Goal: Task Accomplishment & Management: Use online tool/utility

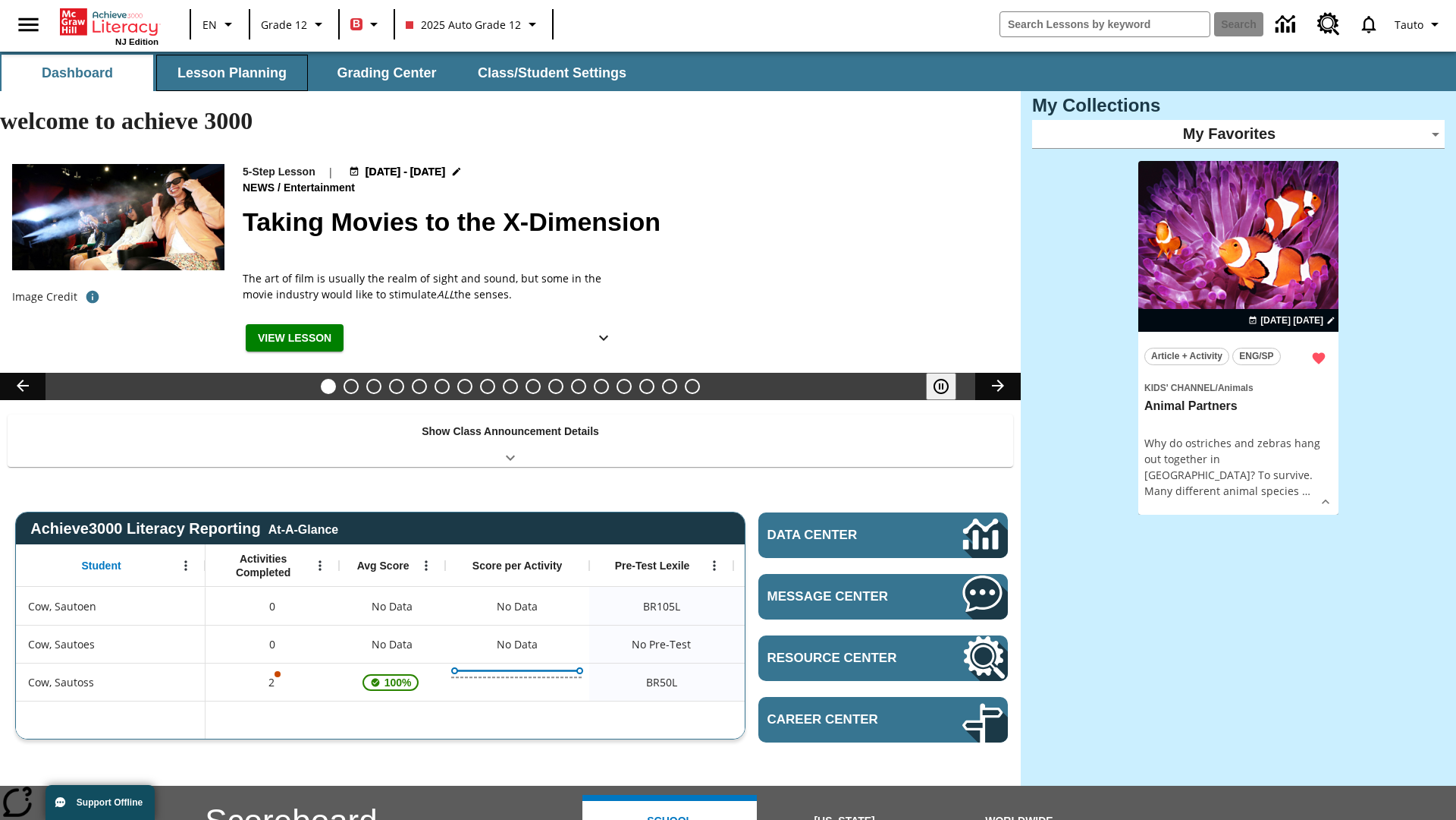
click at [232, 73] on button "Lesson Planning" at bounding box center [232, 73] width 151 height 37
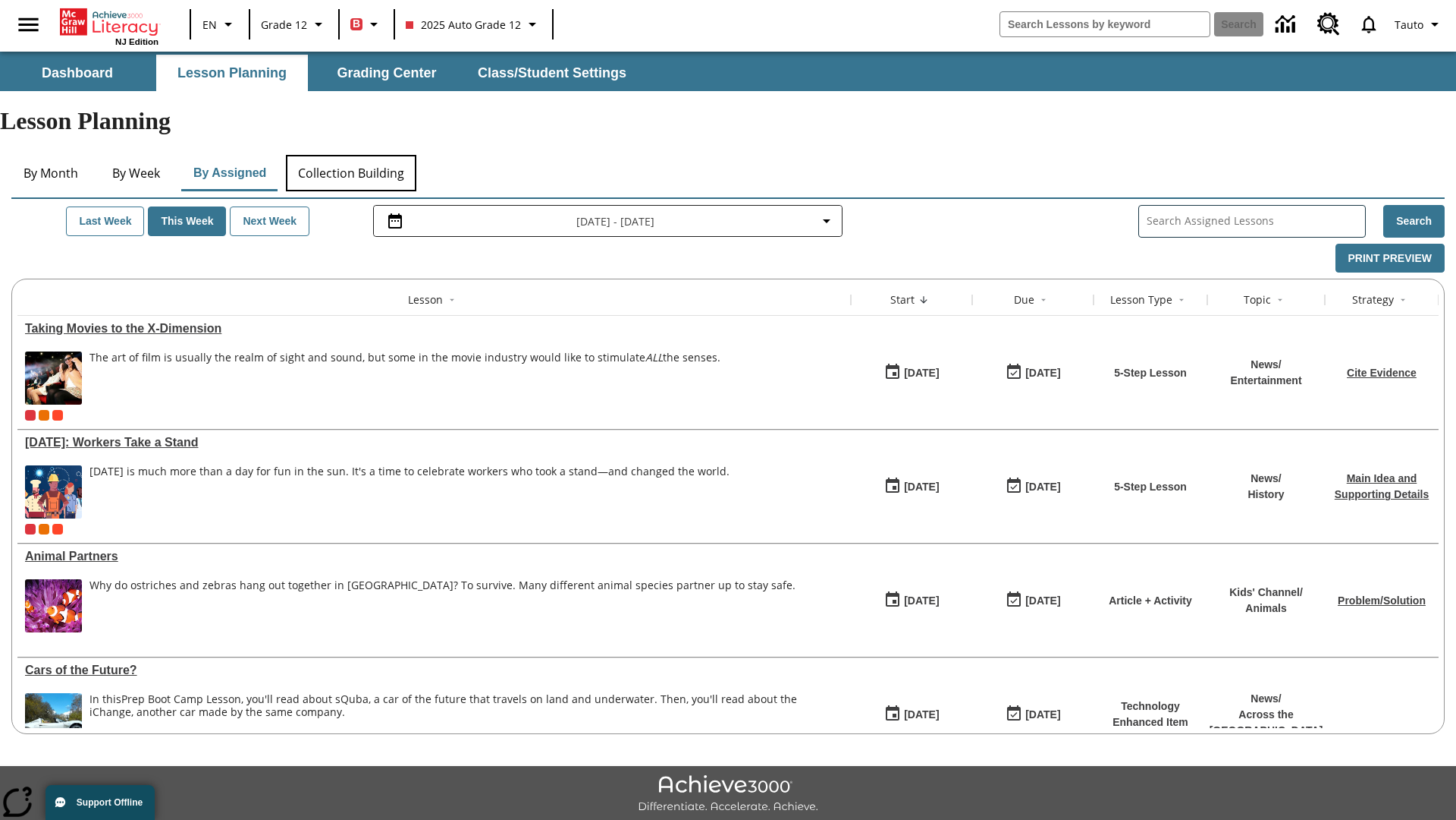
click at [351, 154] on button "Collection Building" at bounding box center [351, 172] width 130 height 37
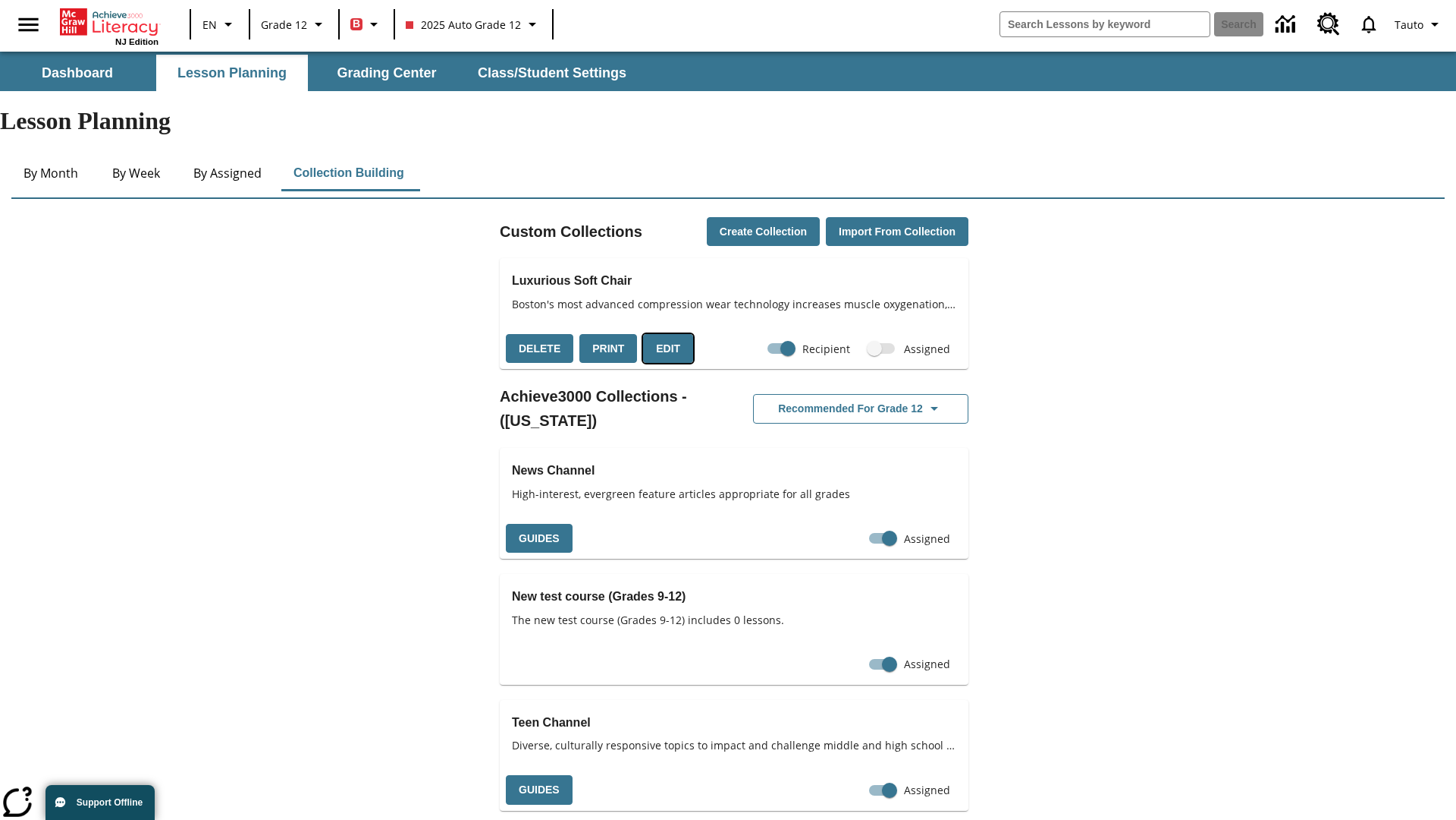
click at [663, 334] on button "Edit" at bounding box center [668, 349] width 50 height 30
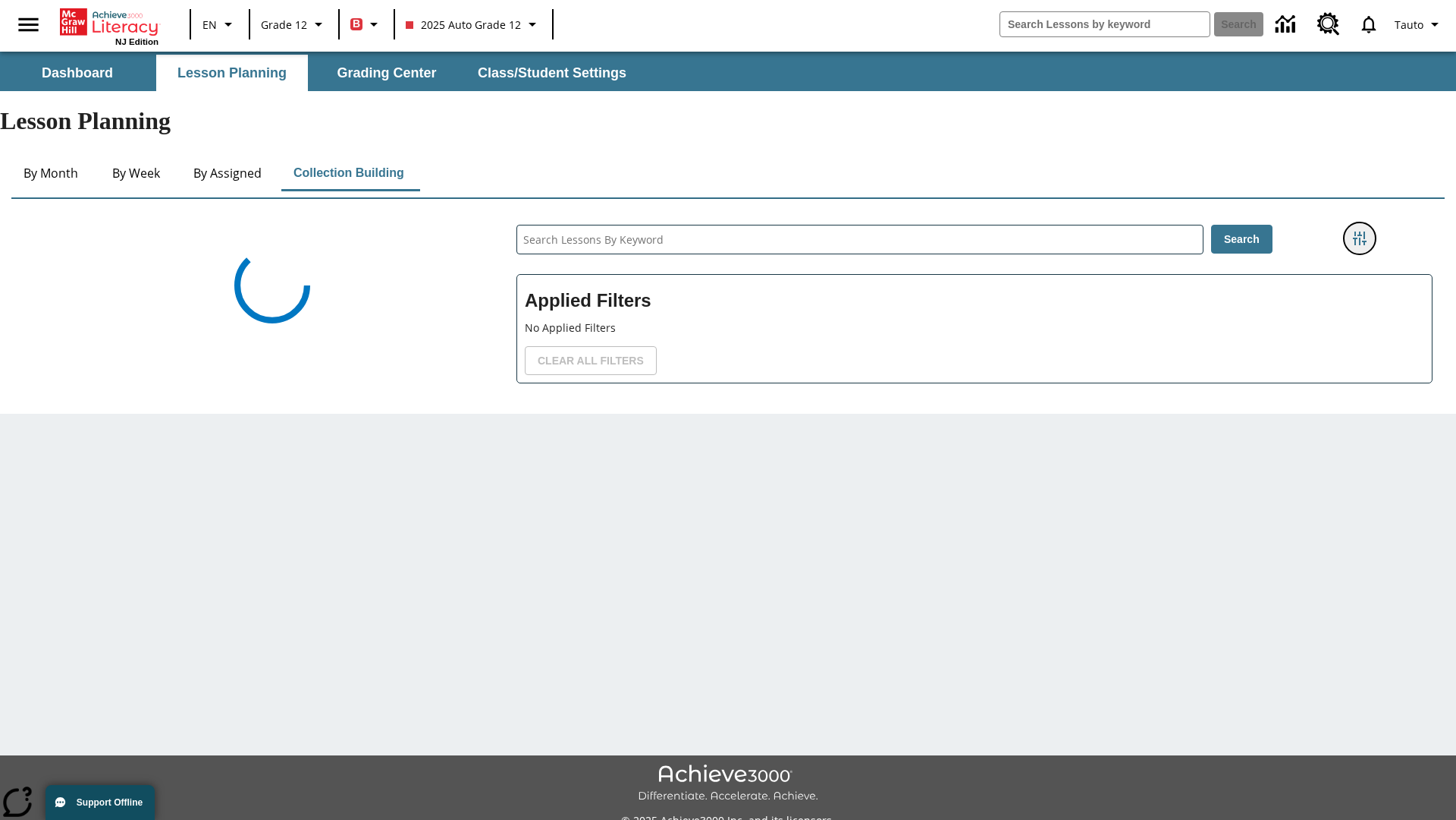
click at [1360, 231] on icon "Filters Side menu" at bounding box center [1360, 238] width 14 height 14
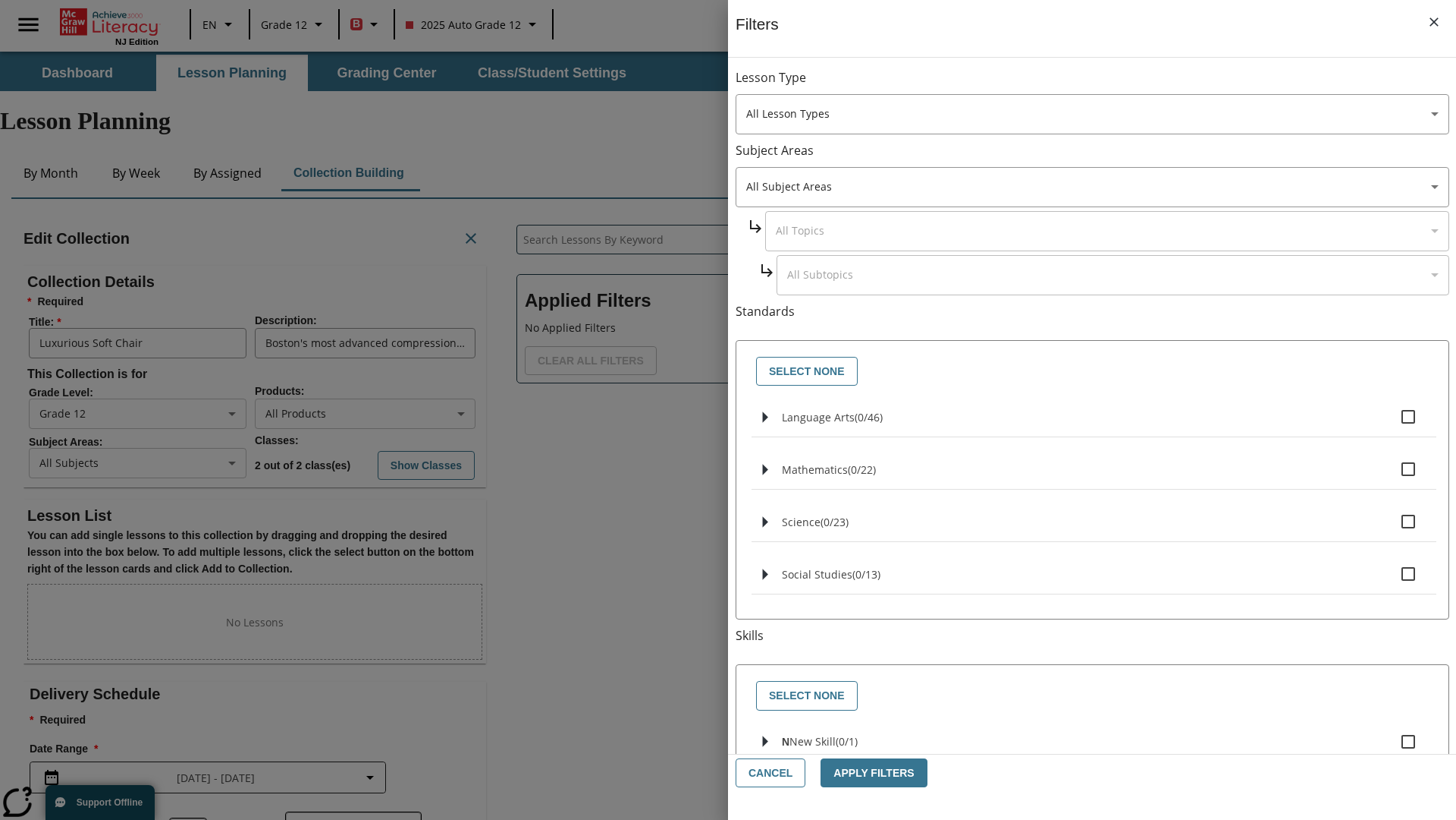
scroll to position [1, 1]
click at [1092, 186] on body "Skip to main content NJ Edition EN Grade 12 B 2025 Auto Grade 12 Search 0 Tauto…" at bounding box center [728, 524] width 1456 height 945
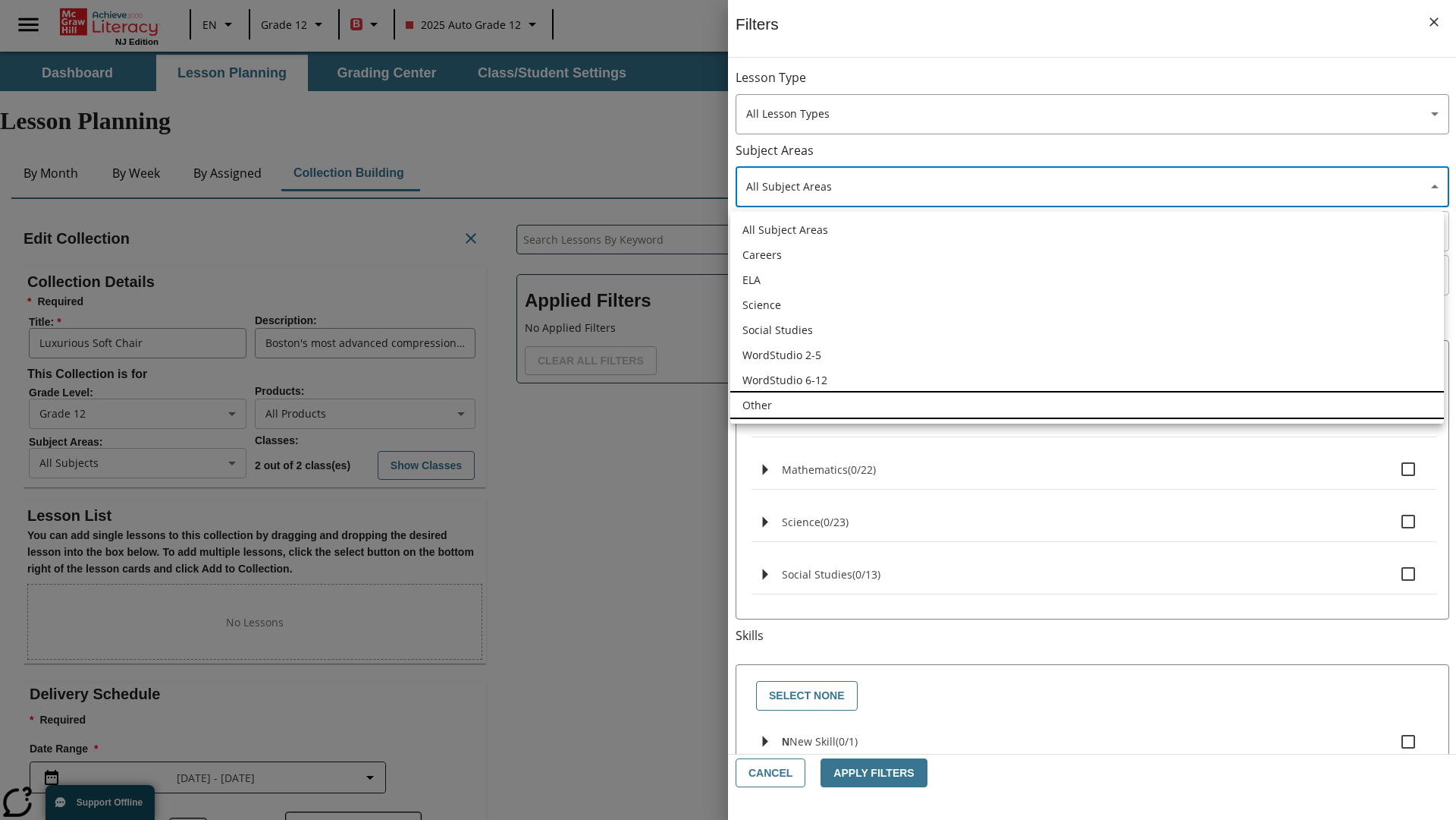
click at [1087, 405] on li "Other" at bounding box center [1087, 405] width 714 height 25
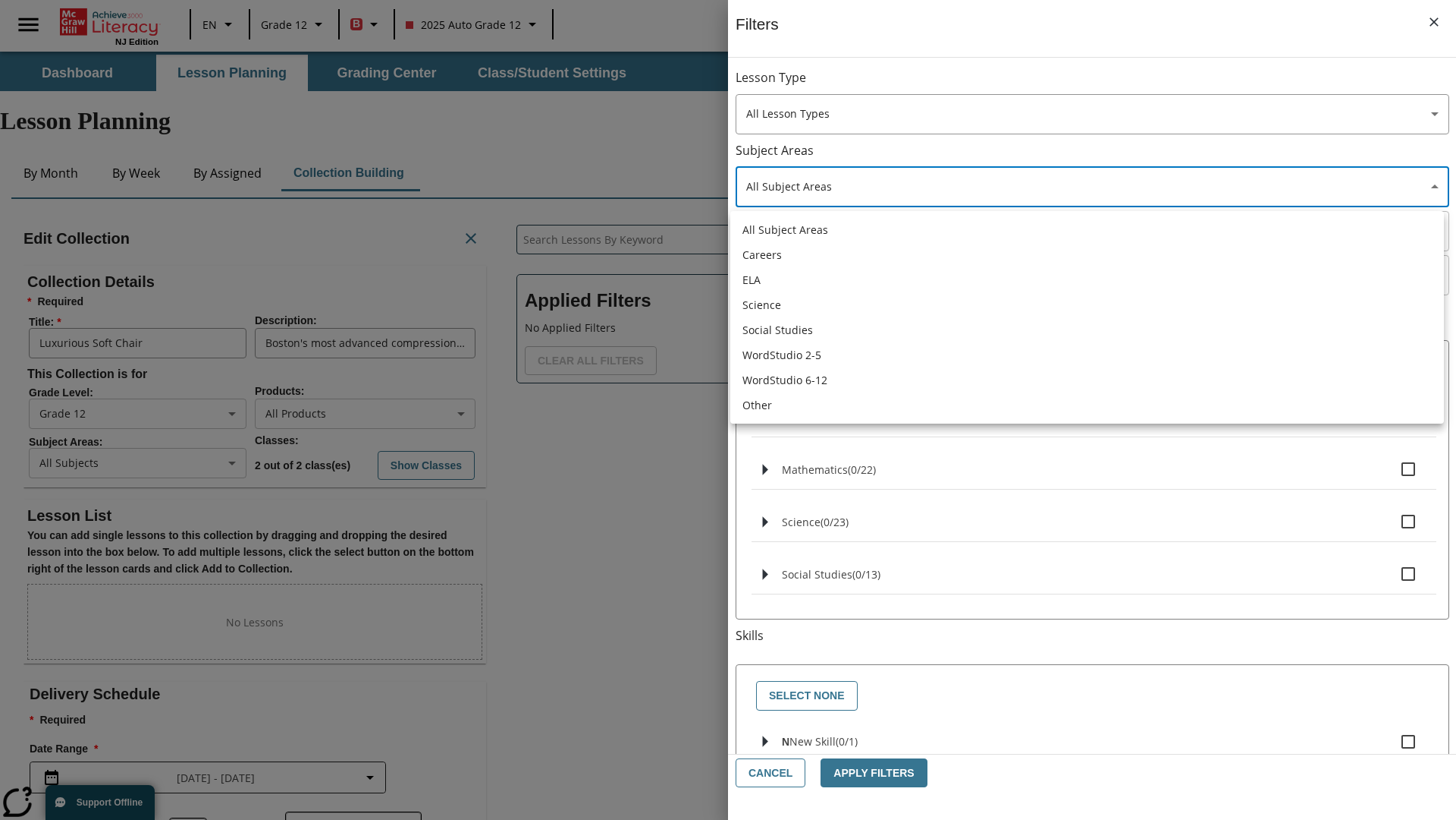
type input "0"
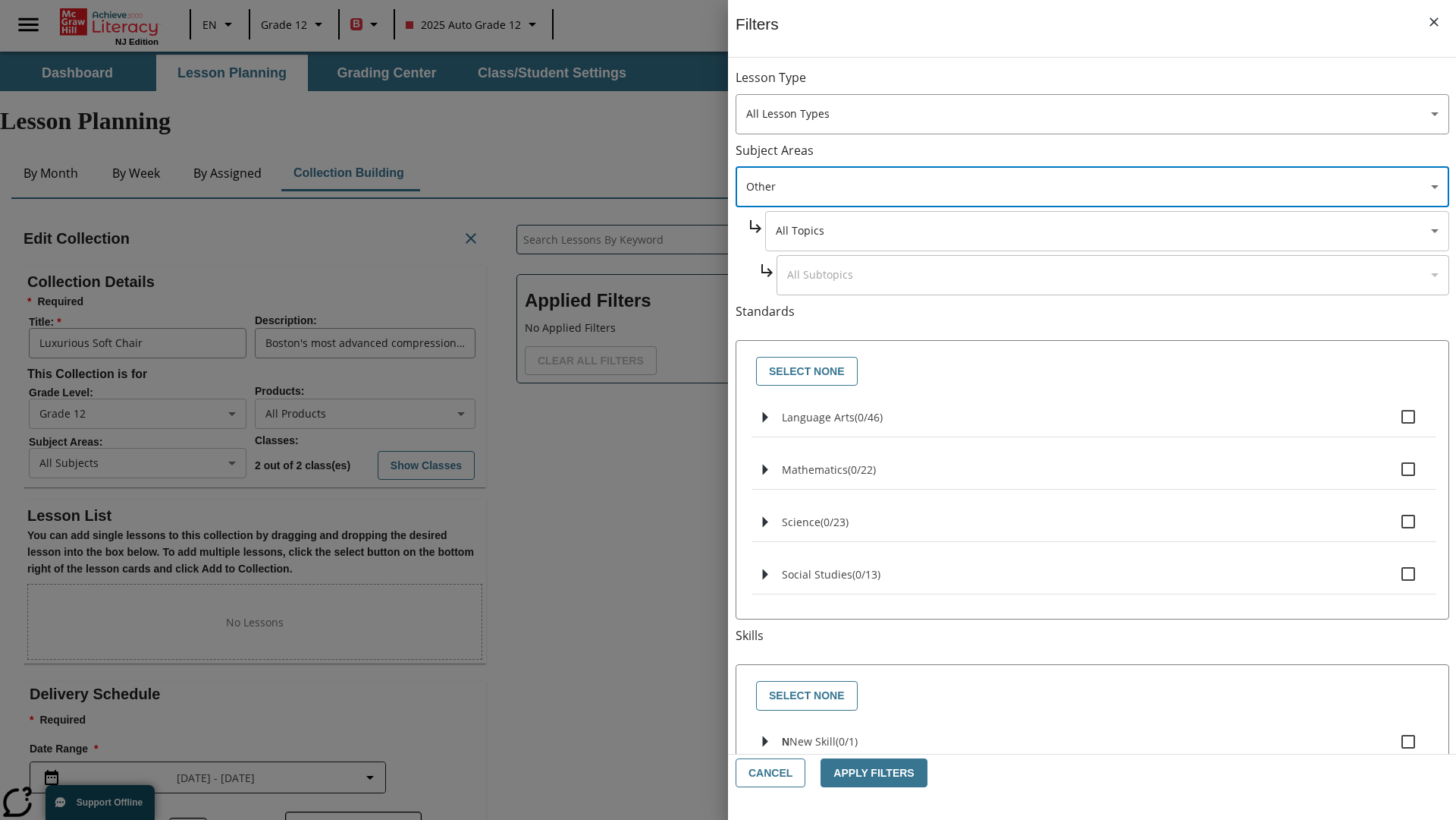
click at [1106, 231] on body "Skip to main content NJ Edition EN Grade 12 B 2025 Auto Grade 12 Search 0 Tauto…" at bounding box center [728, 524] width 1456 height 945
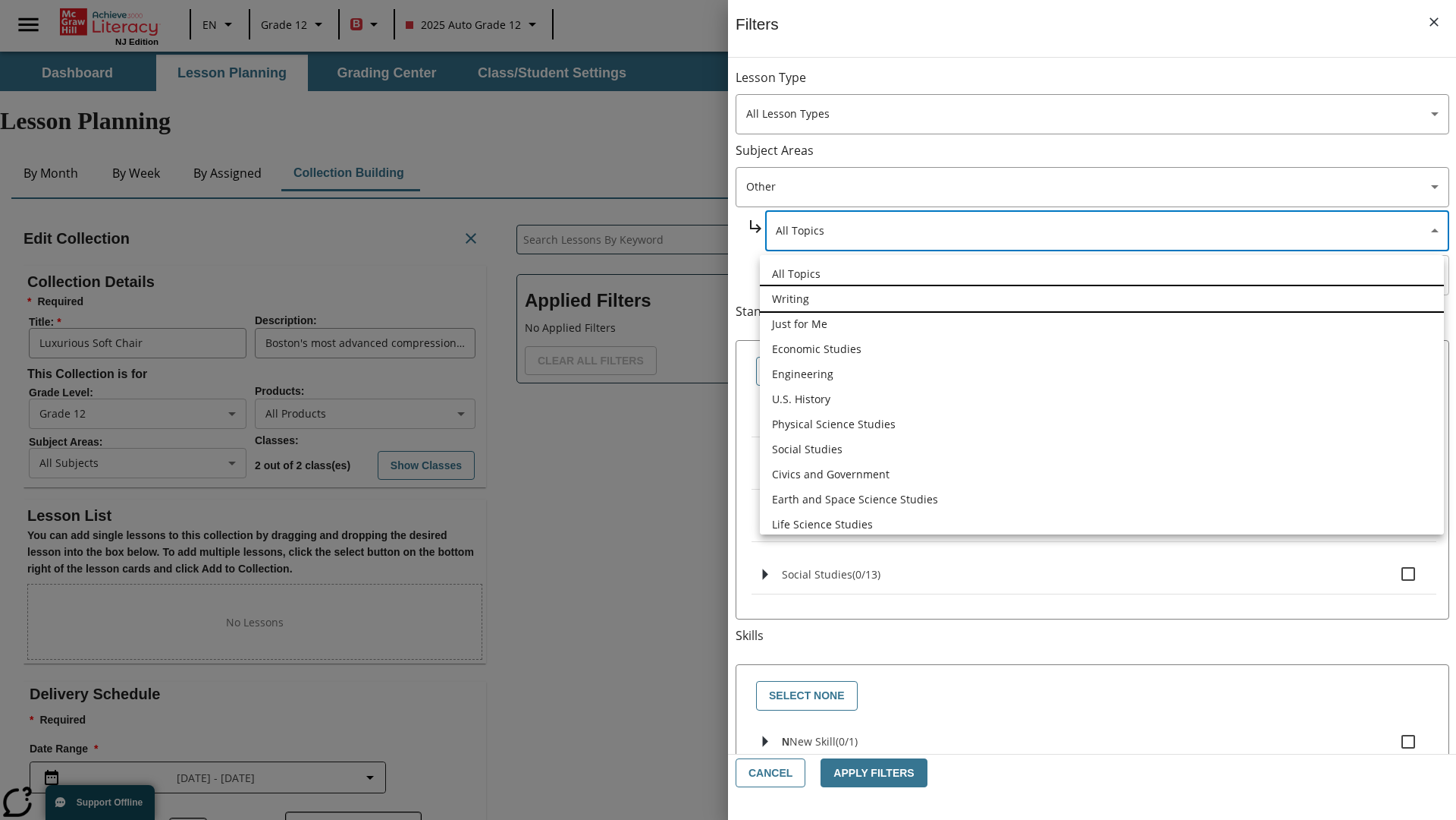
click at [1102, 298] on li "Writing" at bounding box center [1101, 298] width 684 height 25
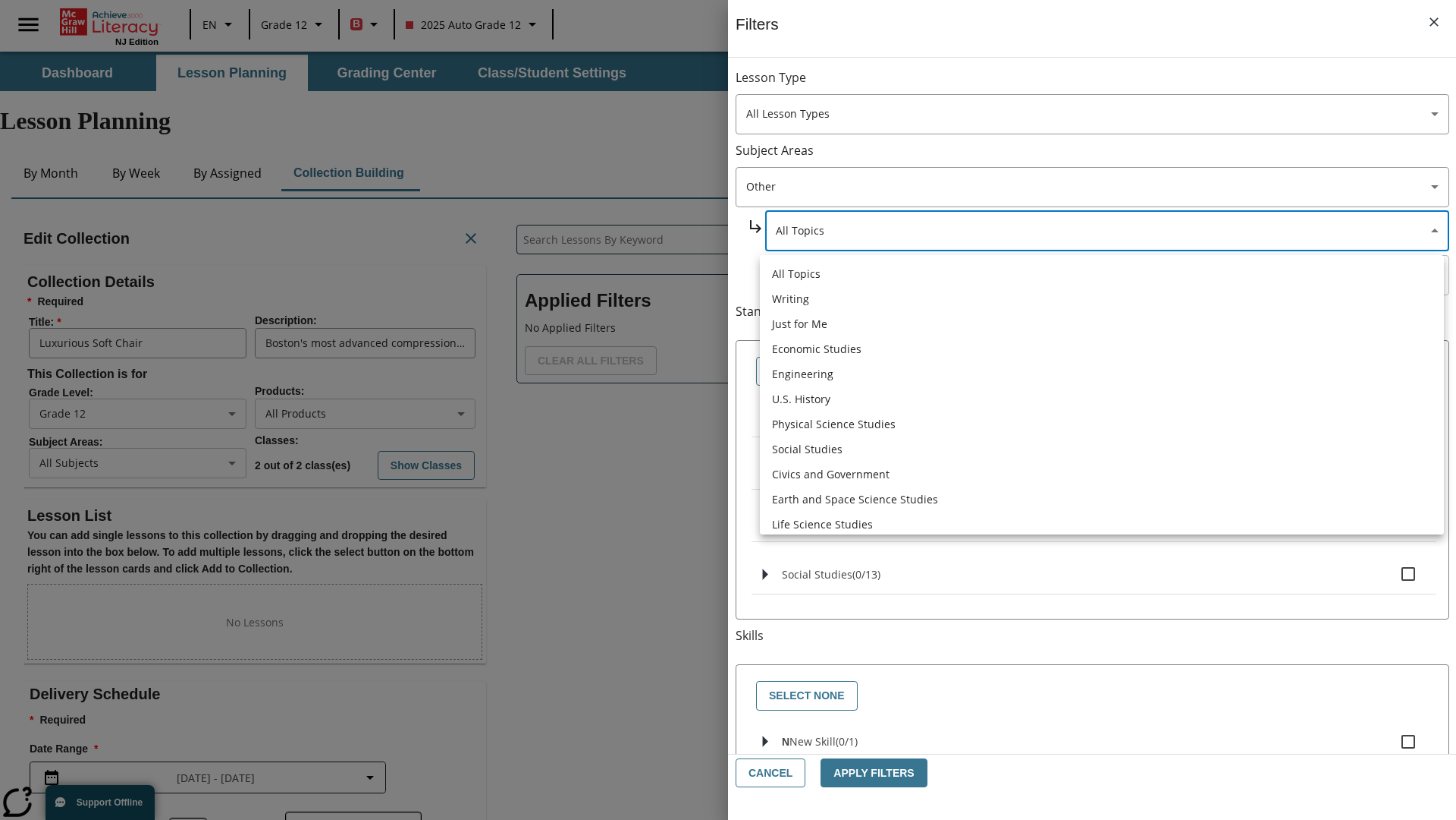
type input "6"
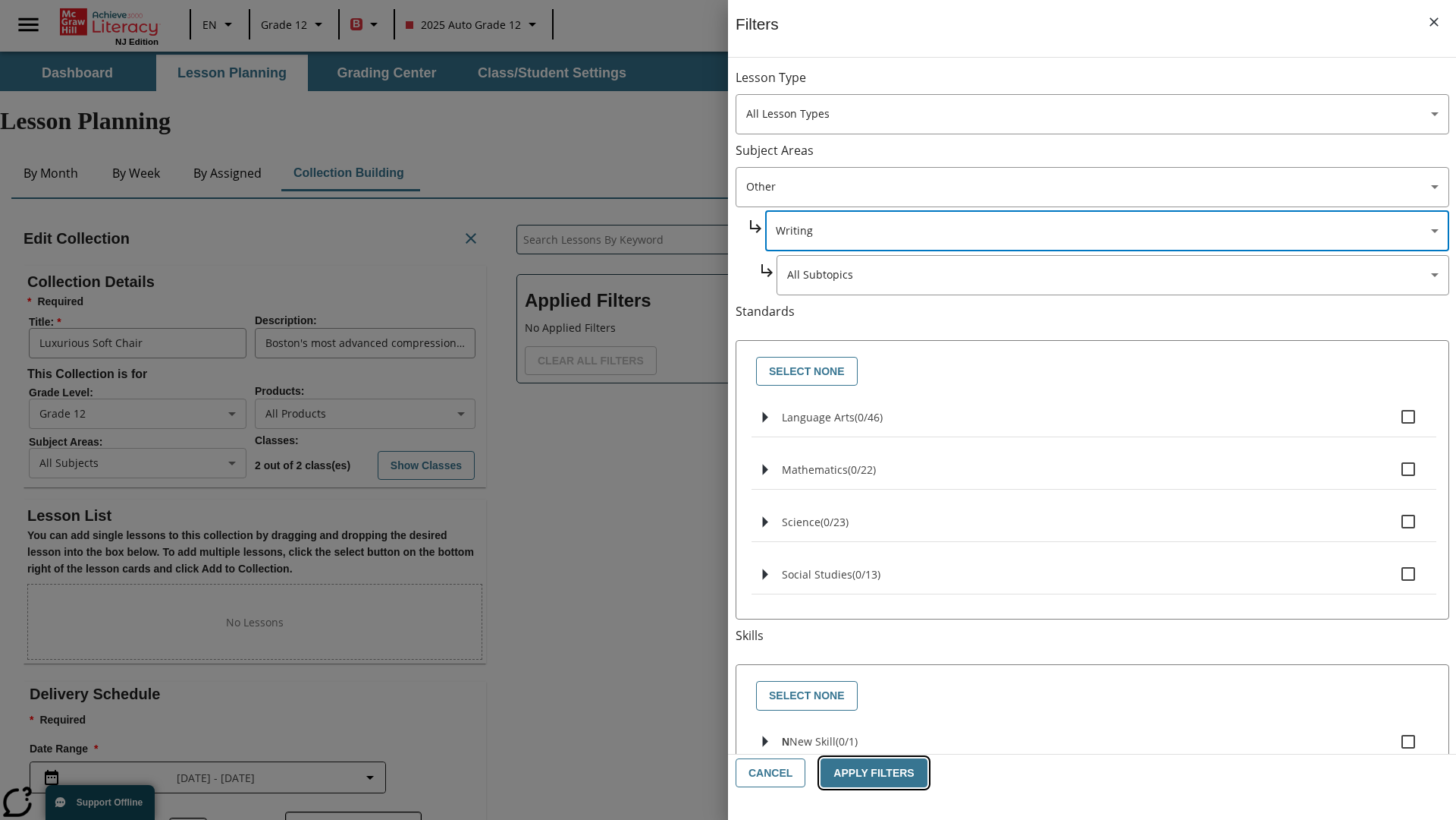
click at [867, 772] on button "Apply Filters" at bounding box center [873, 773] width 107 height 30
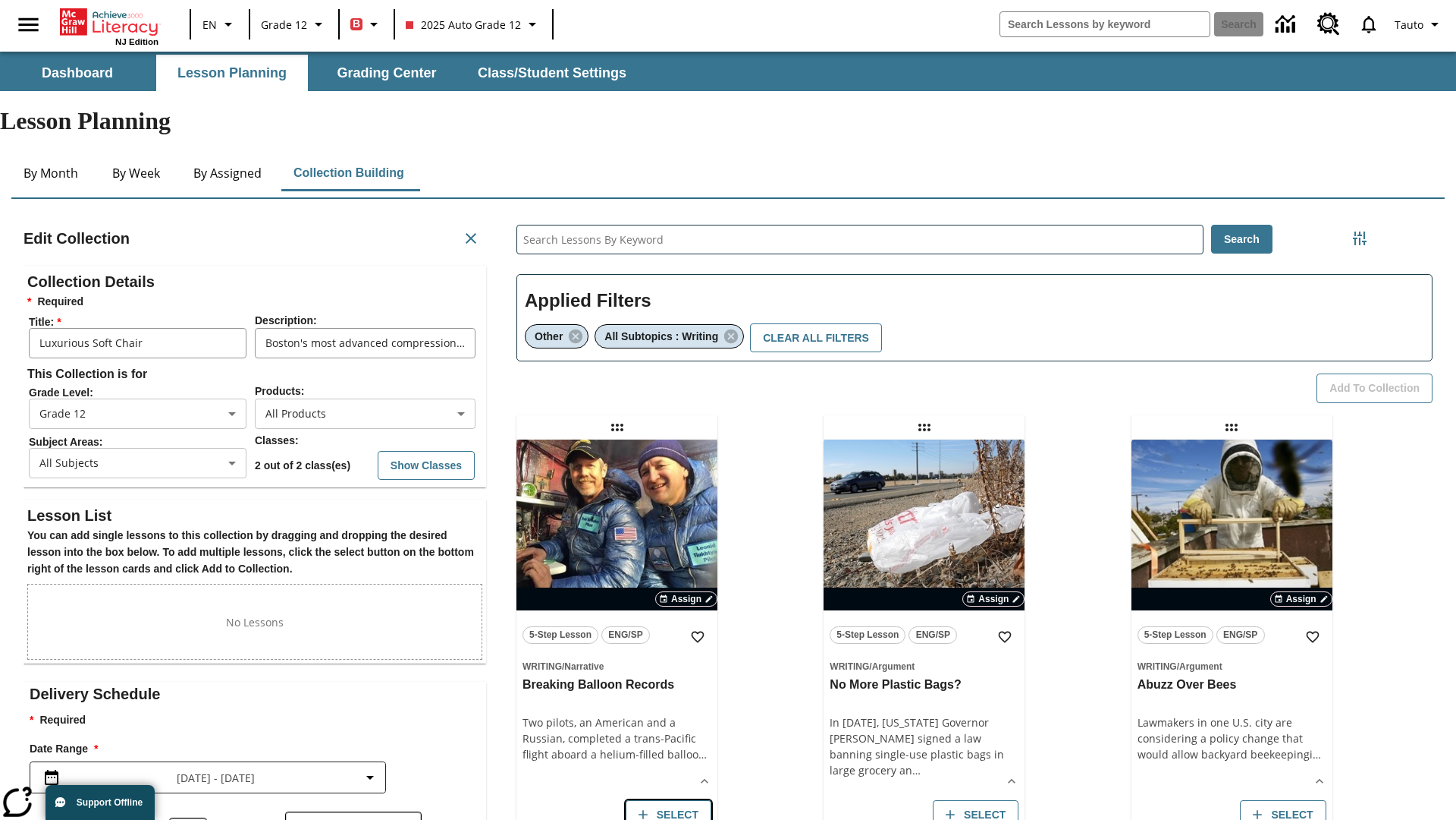
click at [670, 800] on button "Select" at bounding box center [668, 815] width 86 height 30
